Goal: Information Seeking & Learning: Learn about a topic

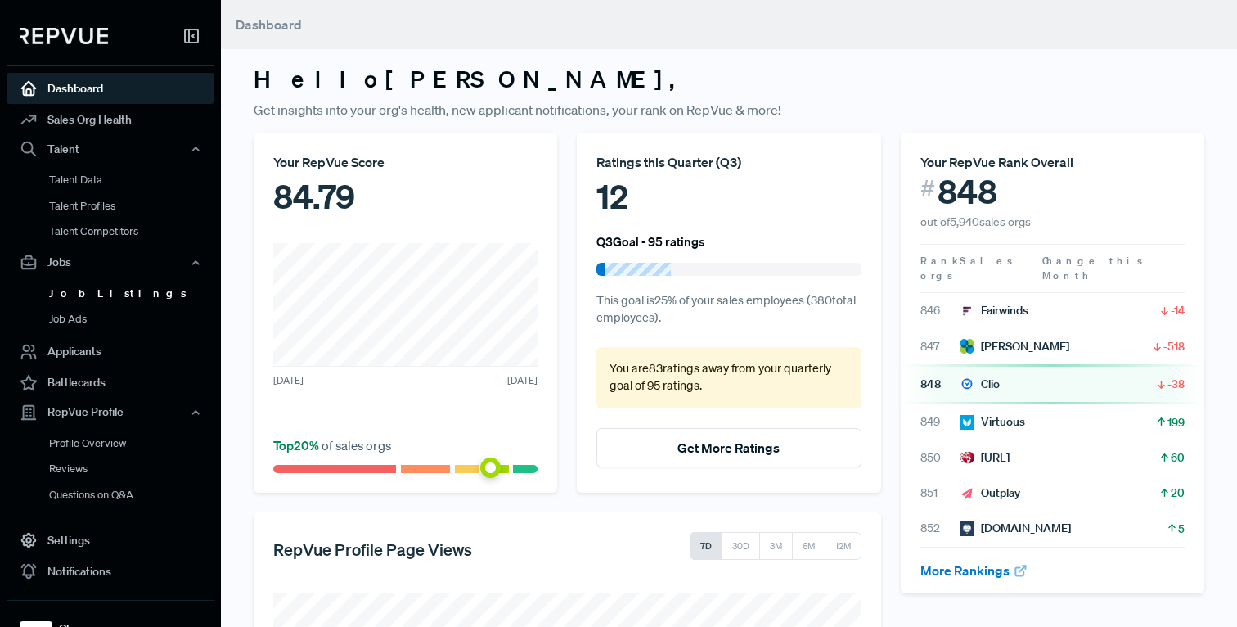
click at [90, 300] on link "Job Listings" at bounding box center [133, 294] width 208 height 26
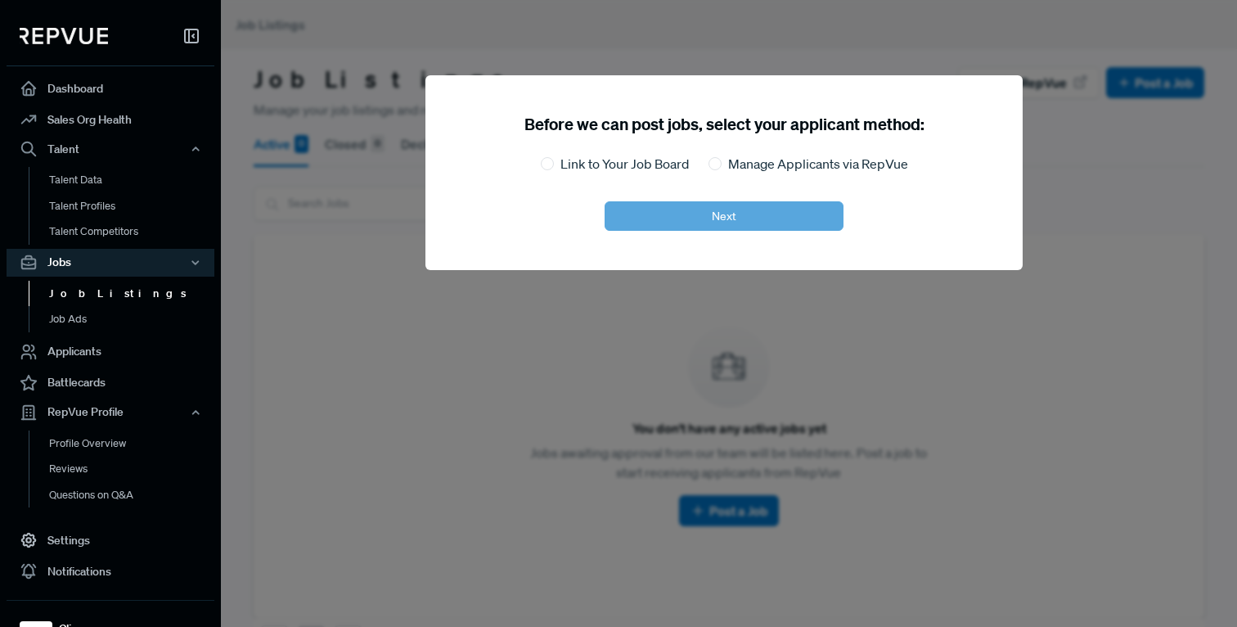
click at [638, 247] on div "Before we can post jobs, select your applicant method: Link to Your Job Board M…" at bounding box center [724, 172] width 597 height 195
click at [580, 322] on div at bounding box center [839, 313] width 1237 height 627
click at [128, 191] on link "Talent Data" at bounding box center [133, 180] width 208 height 26
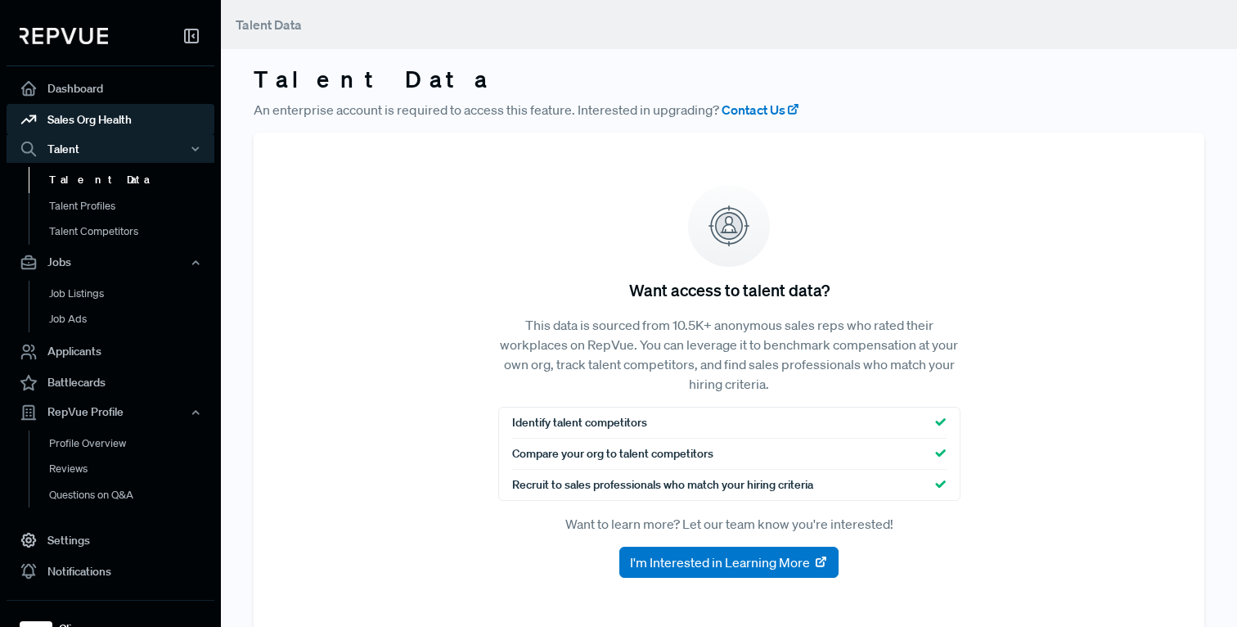
click at [128, 127] on link "Sales Org Health" at bounding box center [111, 119] width 208 height 31
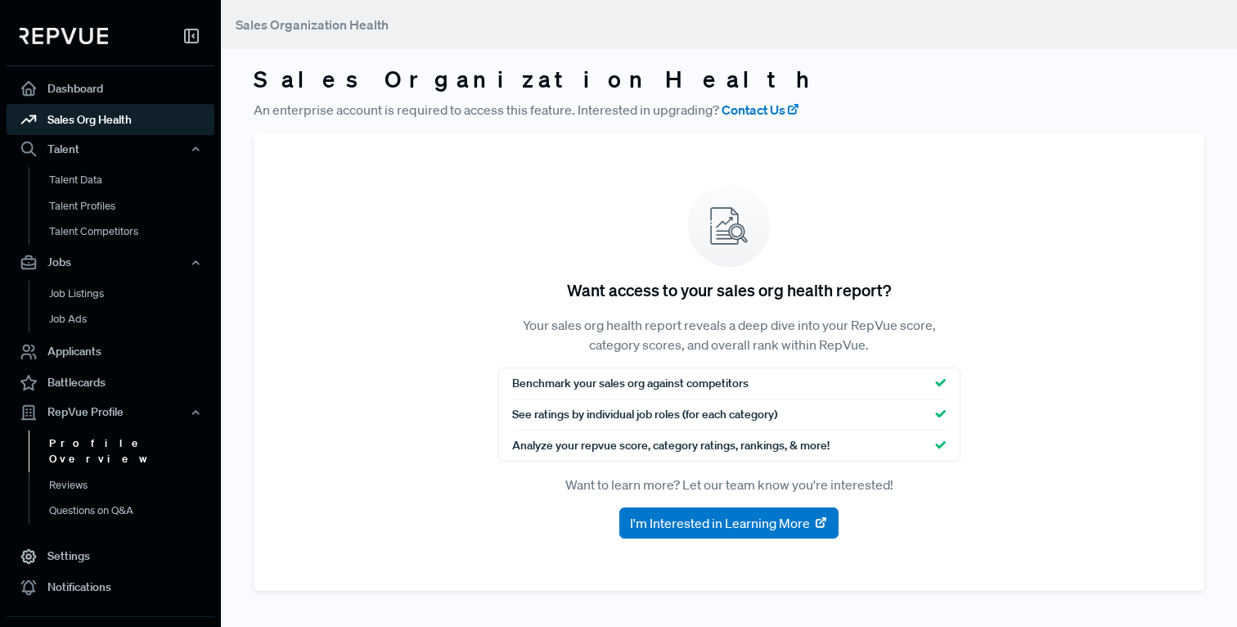
click at [58, 449] on link "Profile Overview" at bounding box center [133, 451] width 208 height 42
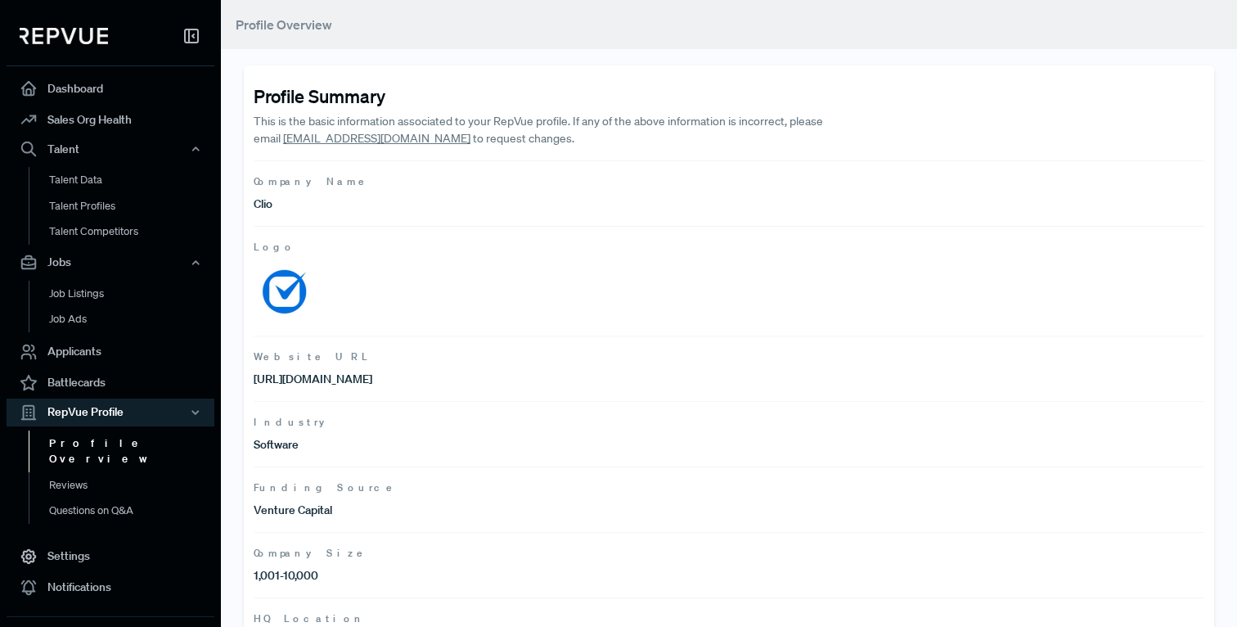
scroll to position [379, 0]
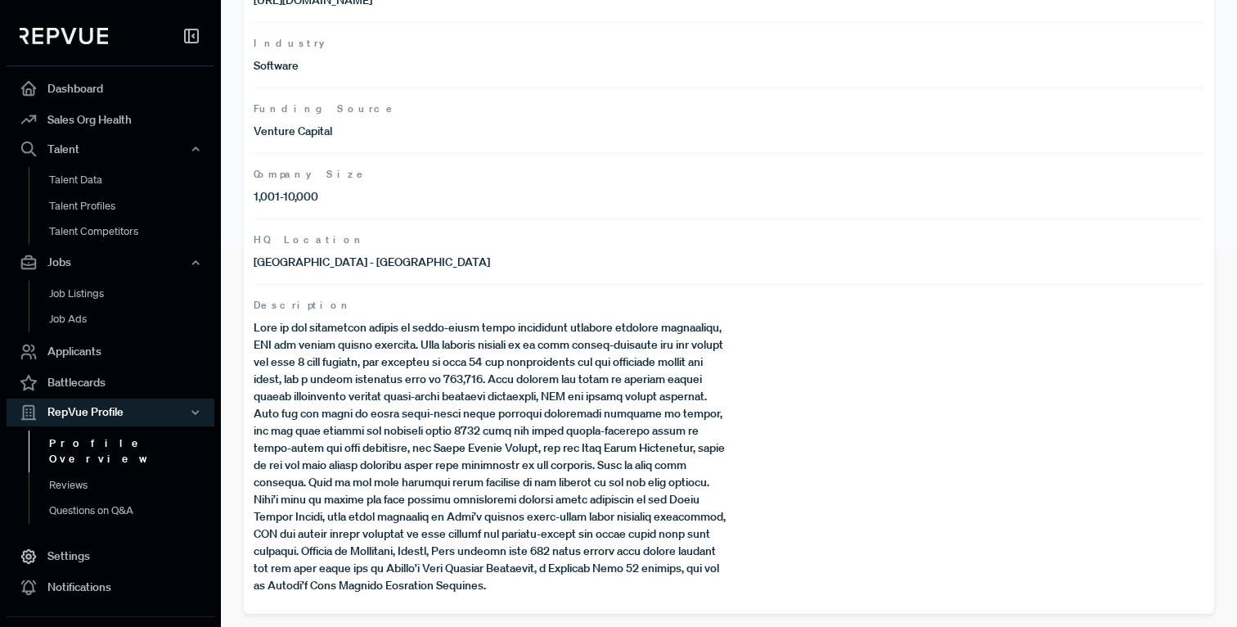
click at [336, 416] on p at bounding box center [492, 456] width 476 height 275
click at [359, 269] on p "[GEOGRAPHIC_DATA] - [GEOGRAPHIC_DATA]" at bounding box center [492, 262] width 476 height 17
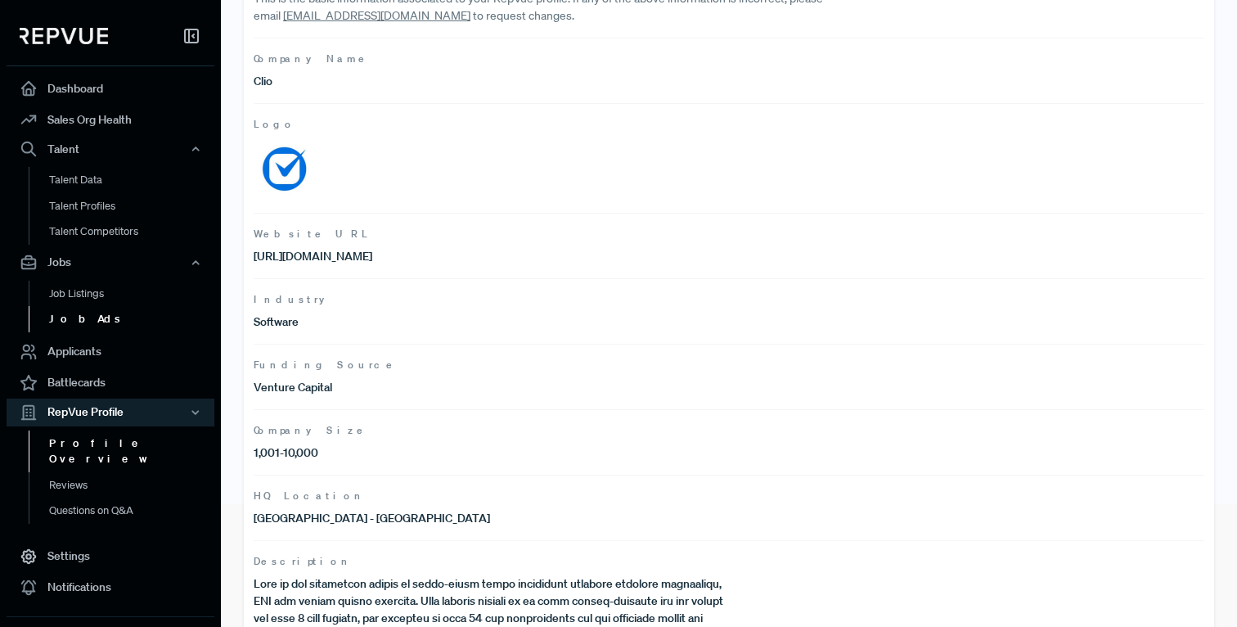
scroll to position [0, 0]
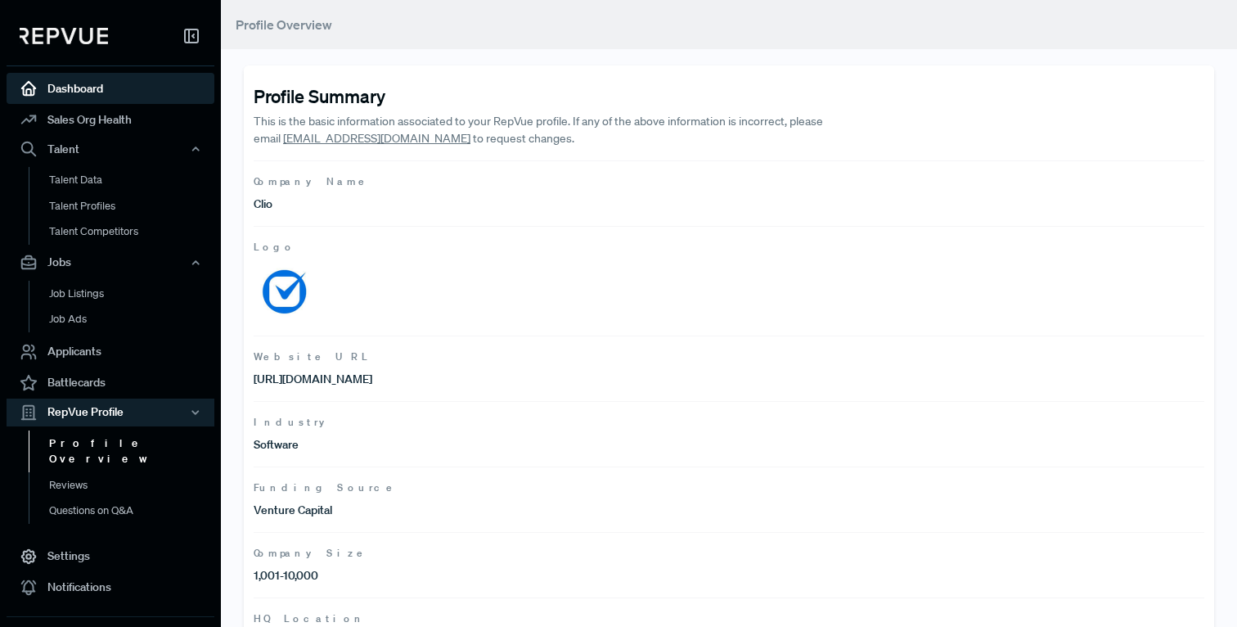
click at [23, 94] on use at bounding box center [29, 89] width 14 height 14
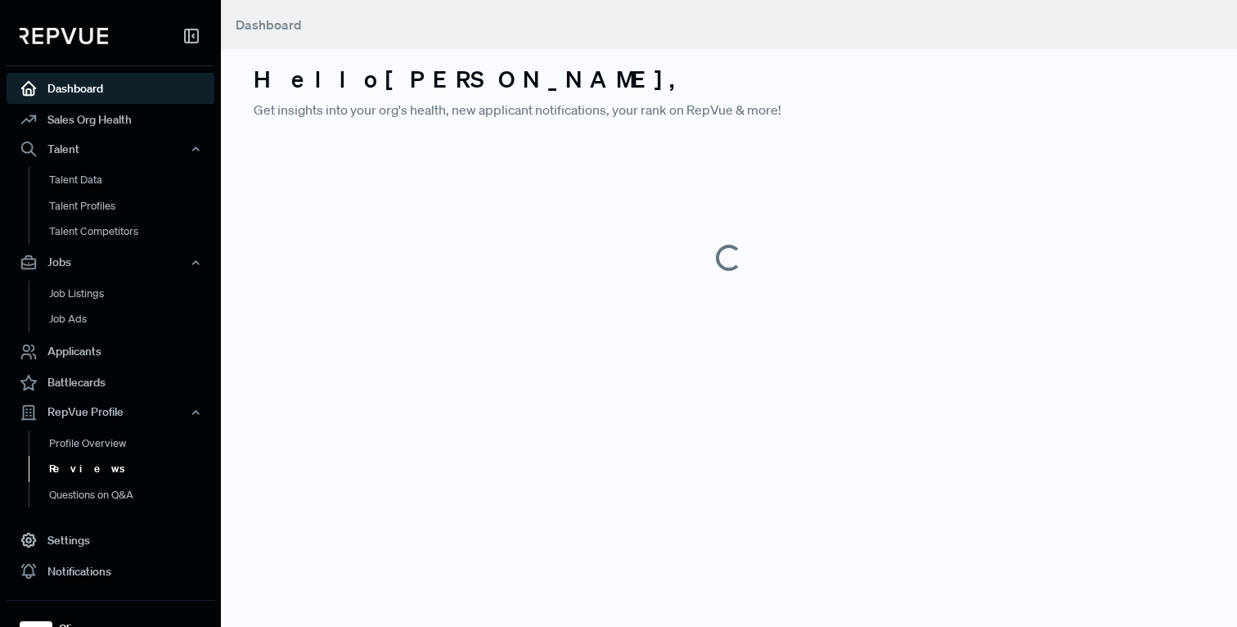
click at [79, 472] on link "Reviews" at bounding box center [133, 469] width 208 height 26
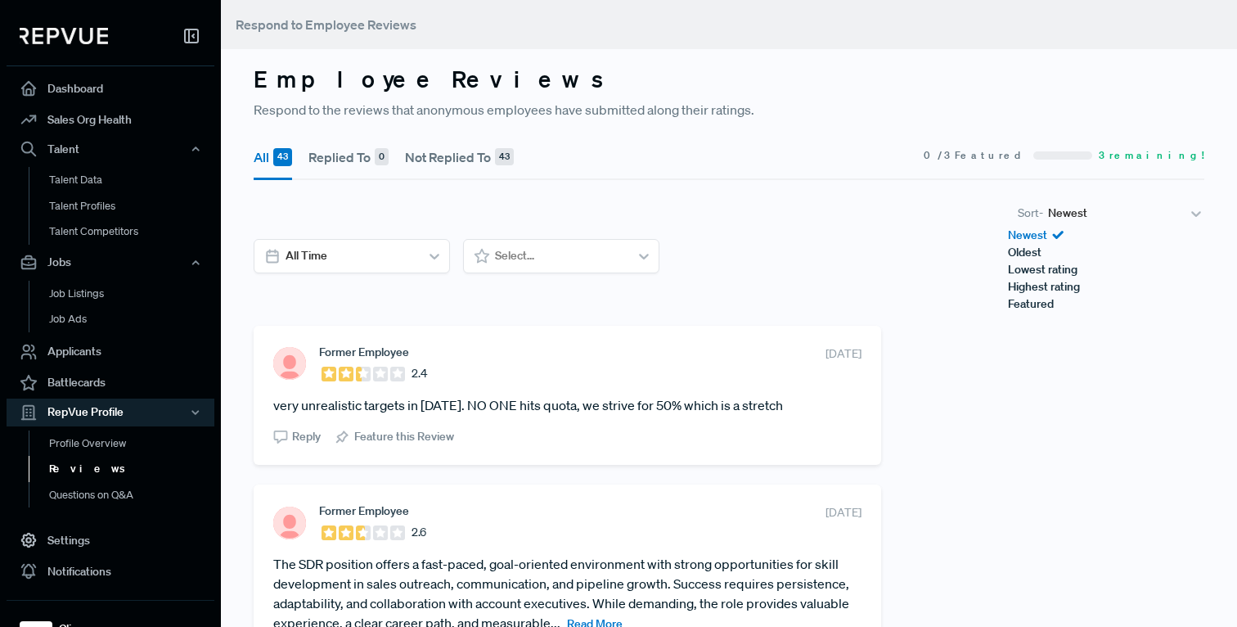
click at [1026, 227] on div "Sort - Newest" at bounding box center [1106, 213] width 196 height 27
click at [1017, 261] on div "Oldest" at bounding box center [1106, 252] width 196 height 17
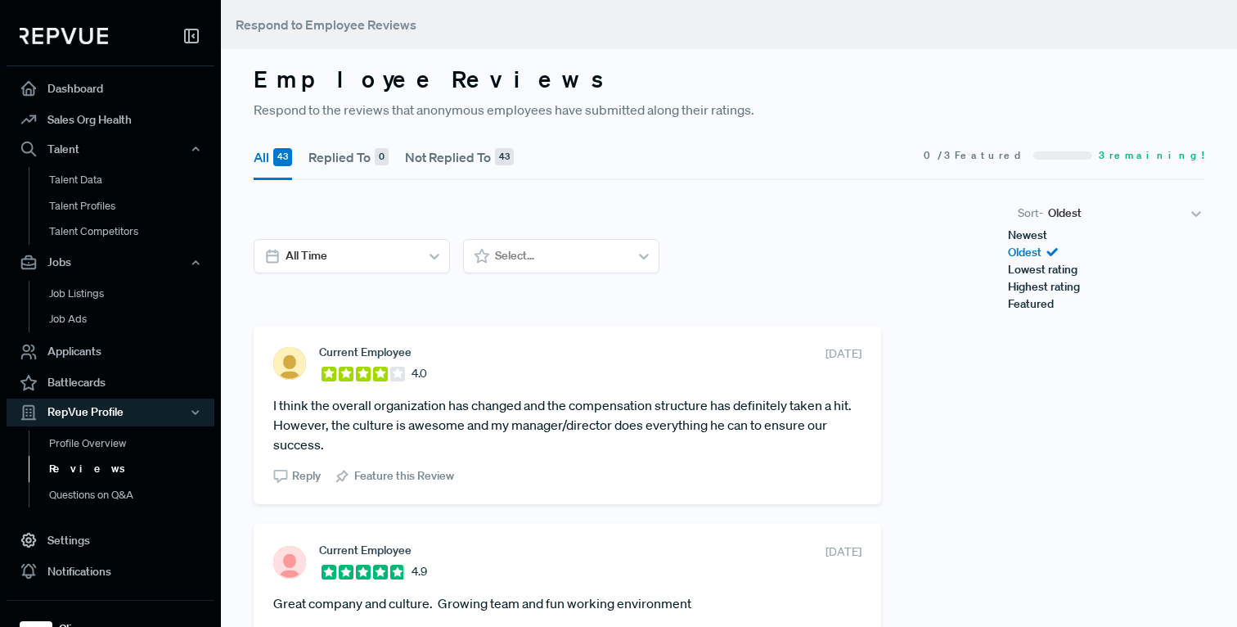
click at [1047, 214] on div "Oldest" at bounding box center [1116, 213] width 145 height 27
click at [1034, 244] on div "Newest" at bounding box center [1106, 235] width 196 height 17
